Goal: Task Accomplishment & Management: Complete application form

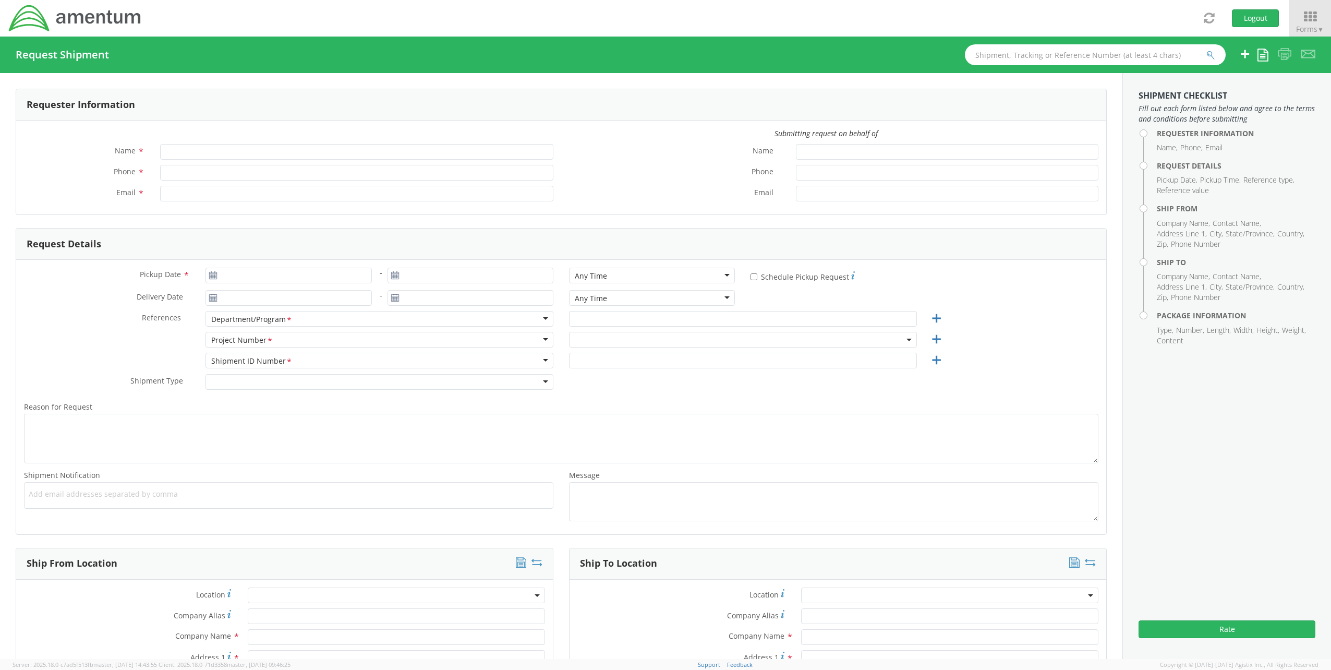
type input "[PERSON_NAME]"
type input "[PERSON_NAME][EMAIL_ADDRESS][PERSON_NAME][DOMAIN_NAME]"
click at [633, 340] on span at bounding box center [743, 340] width 348 height 16
click at [607, 359] on input "search" at bounding box center [742, 357] width 340 height 16
select select "ADMN.100123.DSKSP"
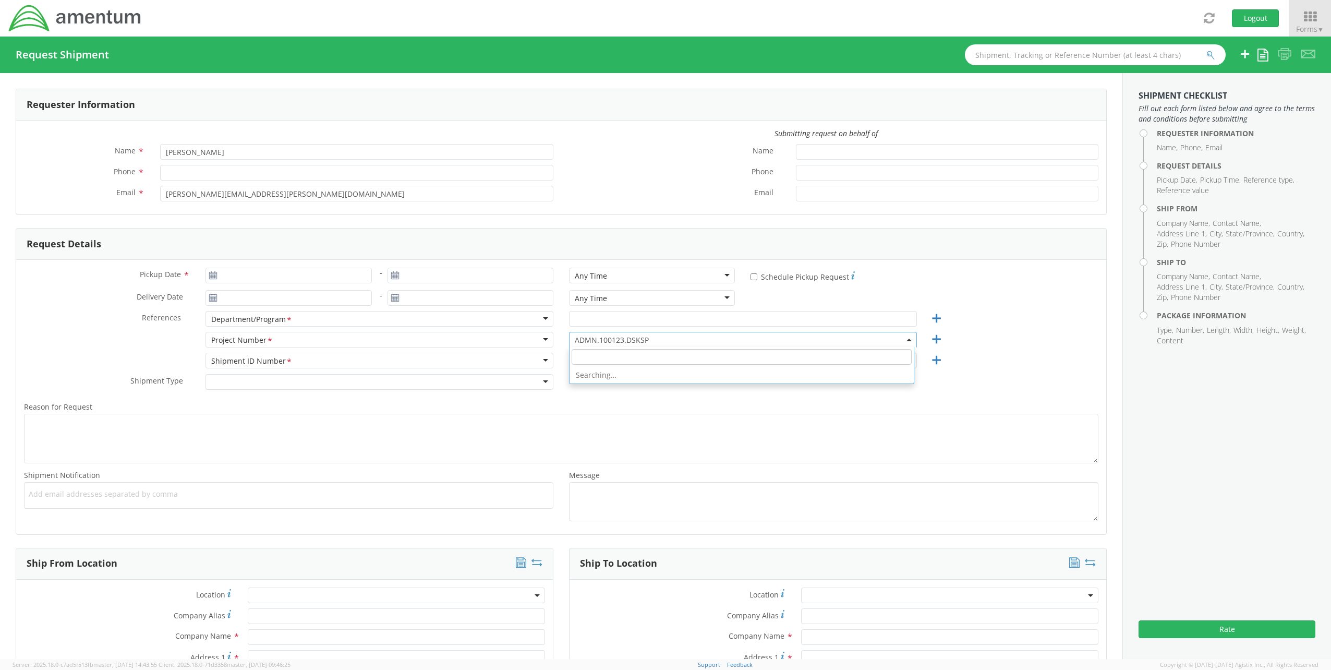
paste input "EJIE.100043.HDTKN"
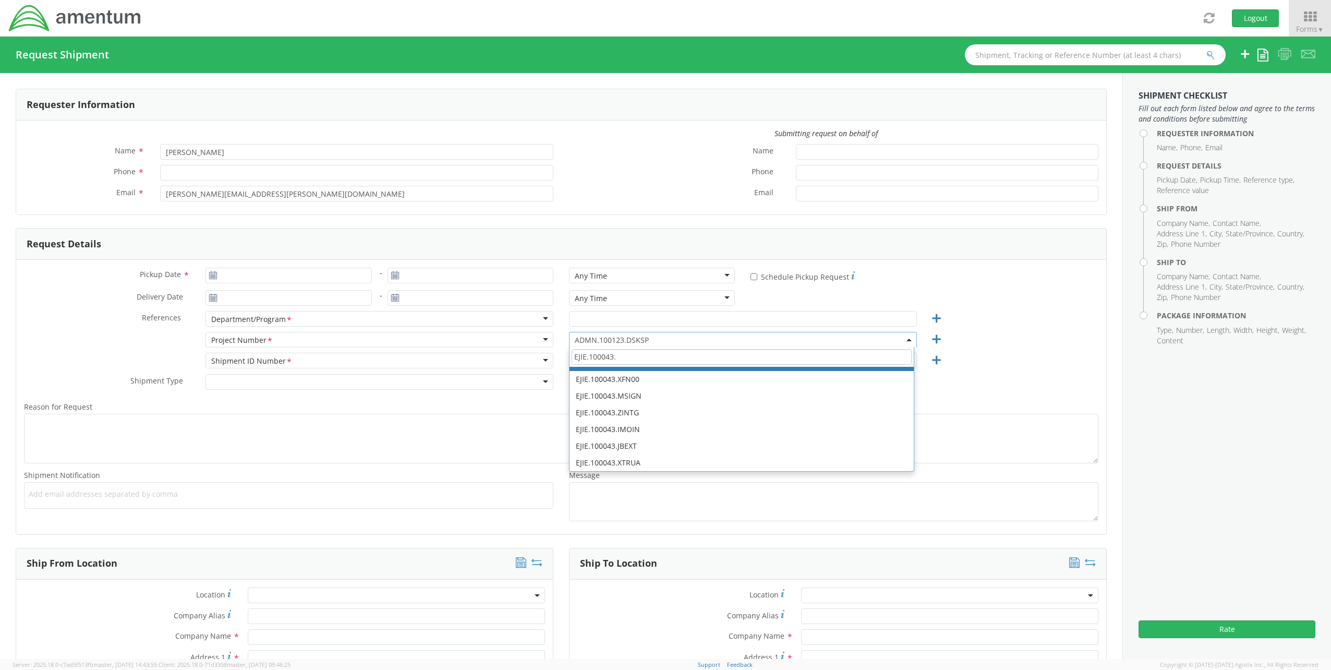
drag, startPoint x: 624, startPoint y: 355, endPoint x: 467, endPoint y: 347, distance: 157.7
click at [467, 347] on div "Project Number <span class="required">*</span> Project Number * Account Type Ac…" at bounding box center [561, 342] width 1090 height 21
paste input "HDTKN"
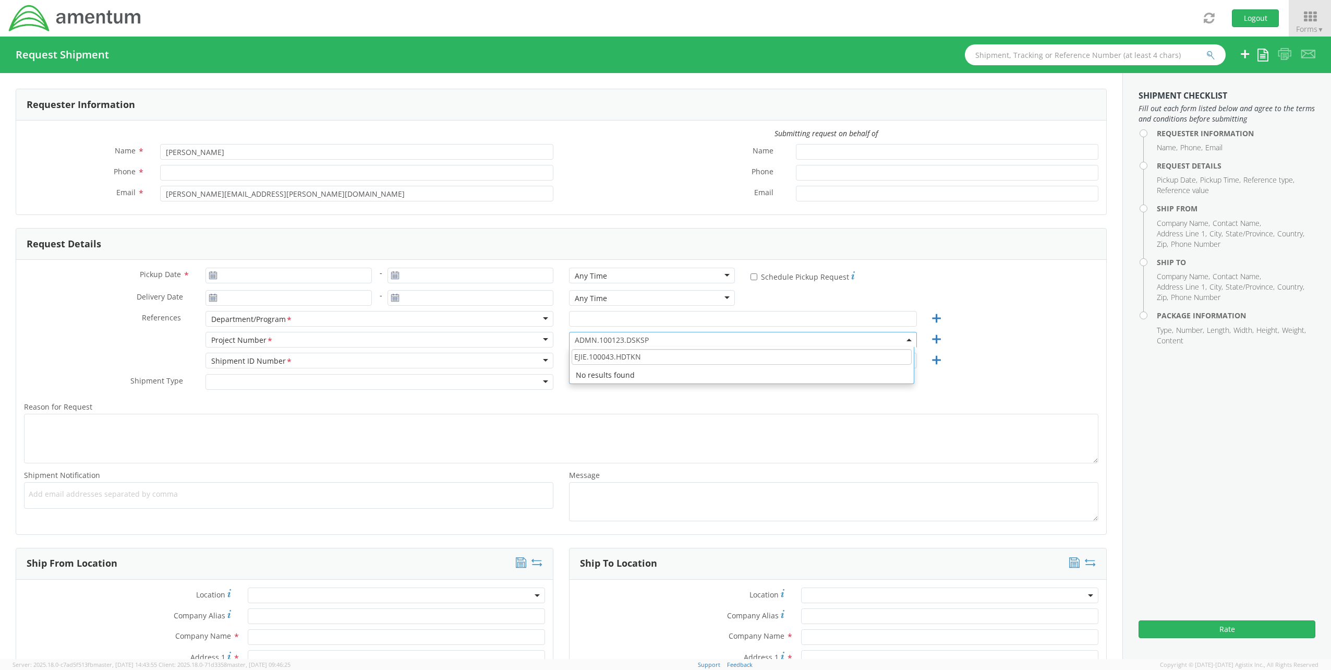
drag, startPoint x: 614, startPoint y: 356, endPoint x: 519, endPoint y: 353, distance: 95.0
click at [519, 353] on div "Pickup Date * - Any Time Any Time Any Time 7:00 am - 10:00 am 10:00 am - 1:00 p…" at bounding box center [561, 397] width 1090 height 274
drag, startPoint x: 624, startPoint y: 359, endPoint x: 508, endPoint y: 354, distance: 116.4
click at [508, 354] on div "Pickup Date * - Any Time Any Time Any Time 7:00 am - 10:00 am 10:00 am - 1:00 p…" at bounding box center [561, 397] width 1090 height 274
paste input "EJIE.100043."
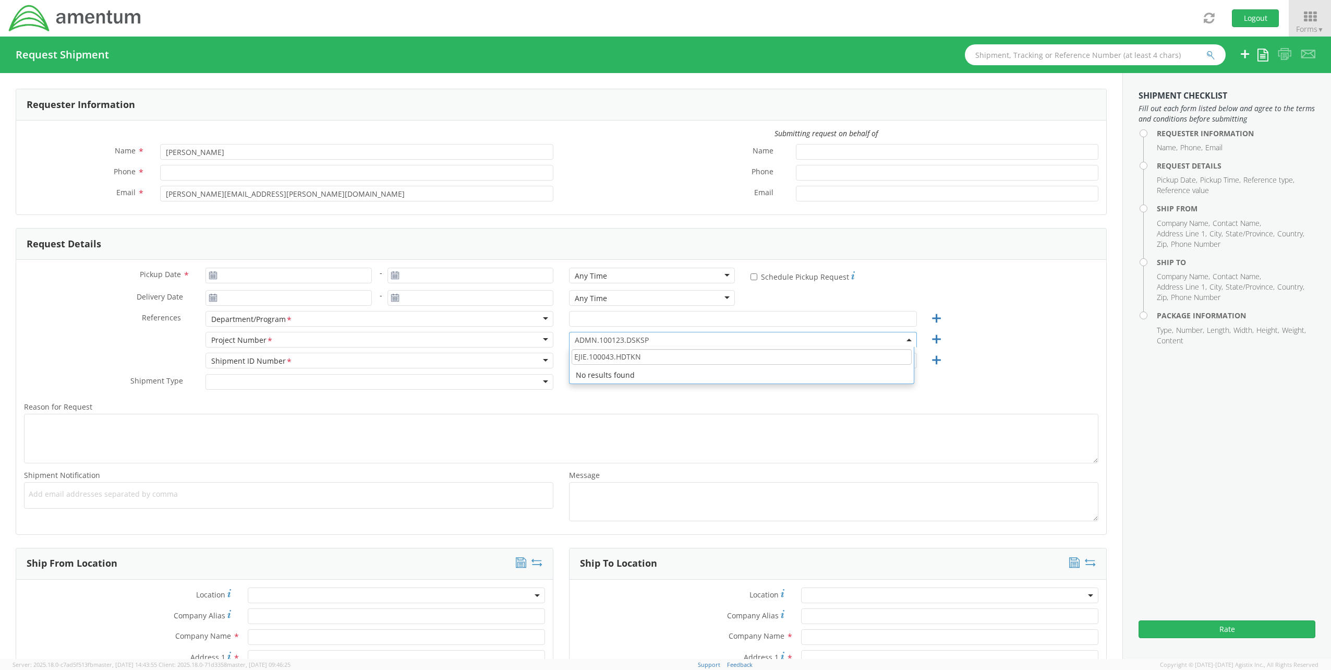
drag, startPoint x: 612, startPoint y: 357, endPoint x: 666, endPoint y: 358, distance: 53.7
click at [666, 358] on input "EJIE.100043.HDTKN" at bounding box center [742, 357] width 340 height 16
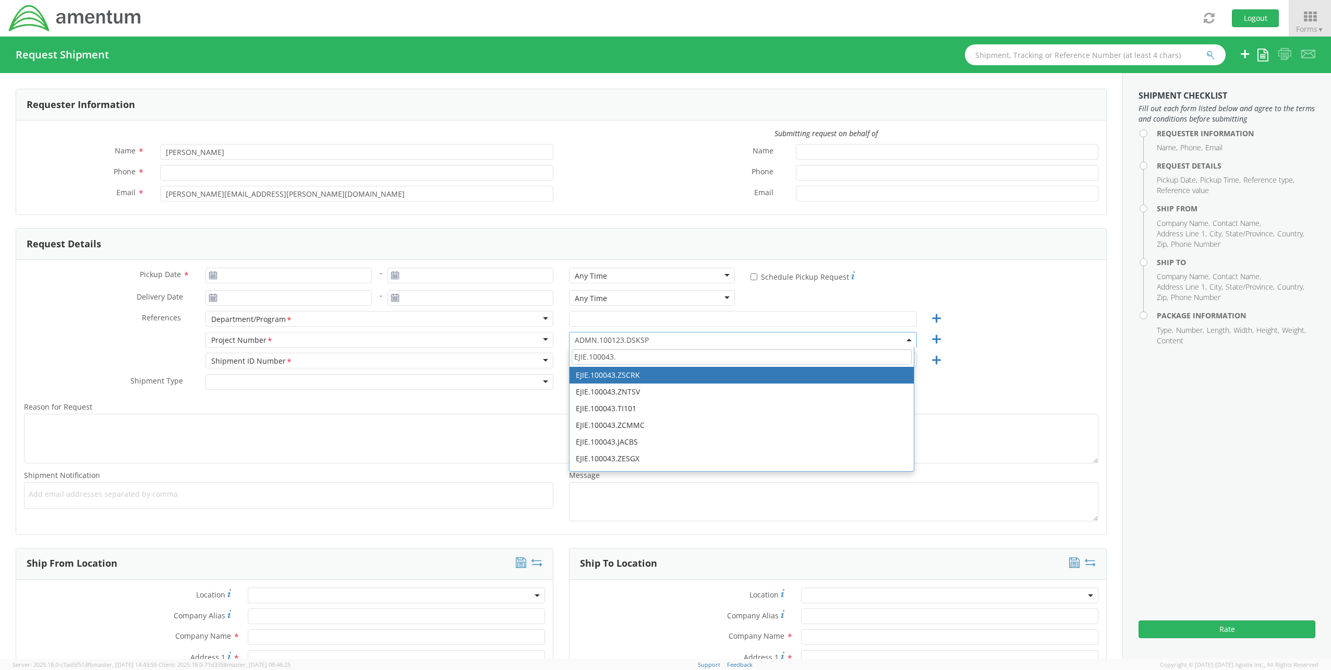
drag, startPoint x: 633, startPoint y: 358, endPoint x: 486, endPoint y: 340, distance: 148.1
click at [522, 349] on div "Project Number <span class="required">*</span> Project Number * Account Type Ac…" at bounding box center [561, 342] width 1090 height 21
paste input "7303.0016.0.NONB.ODC"
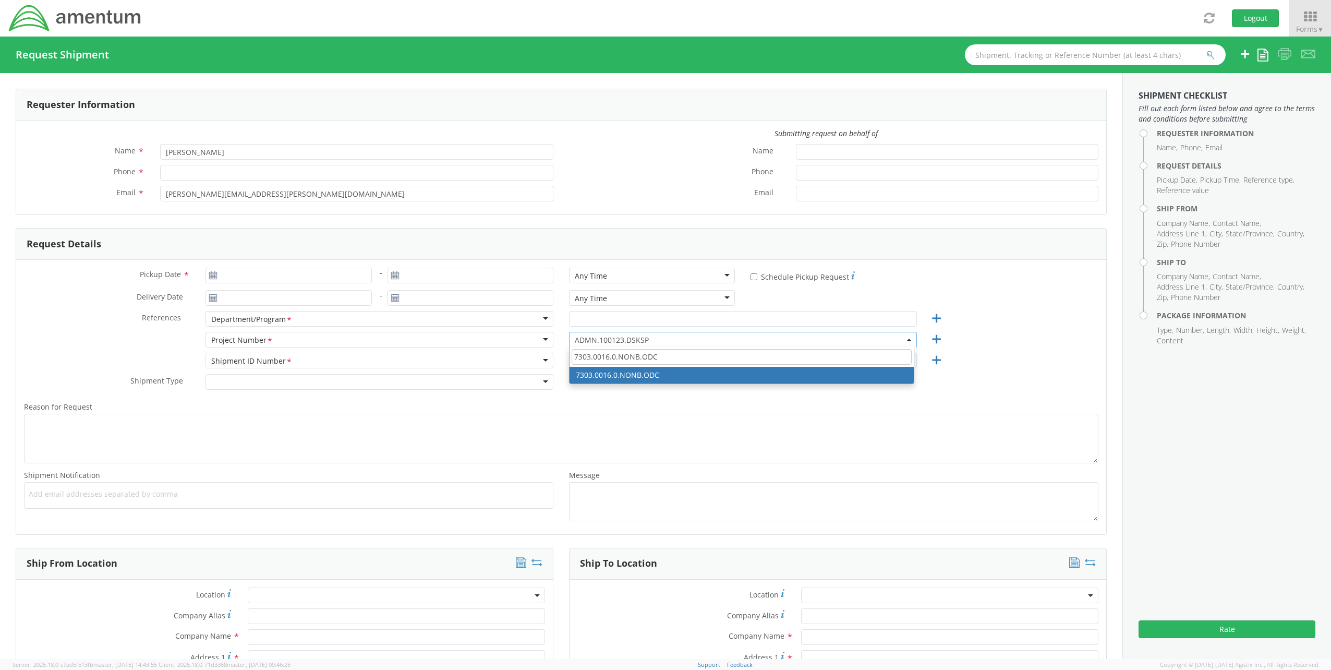
type input "7303.0016.0.NONB.ODC"
